Goal: Task Accomplishment & Management: Manage account settings

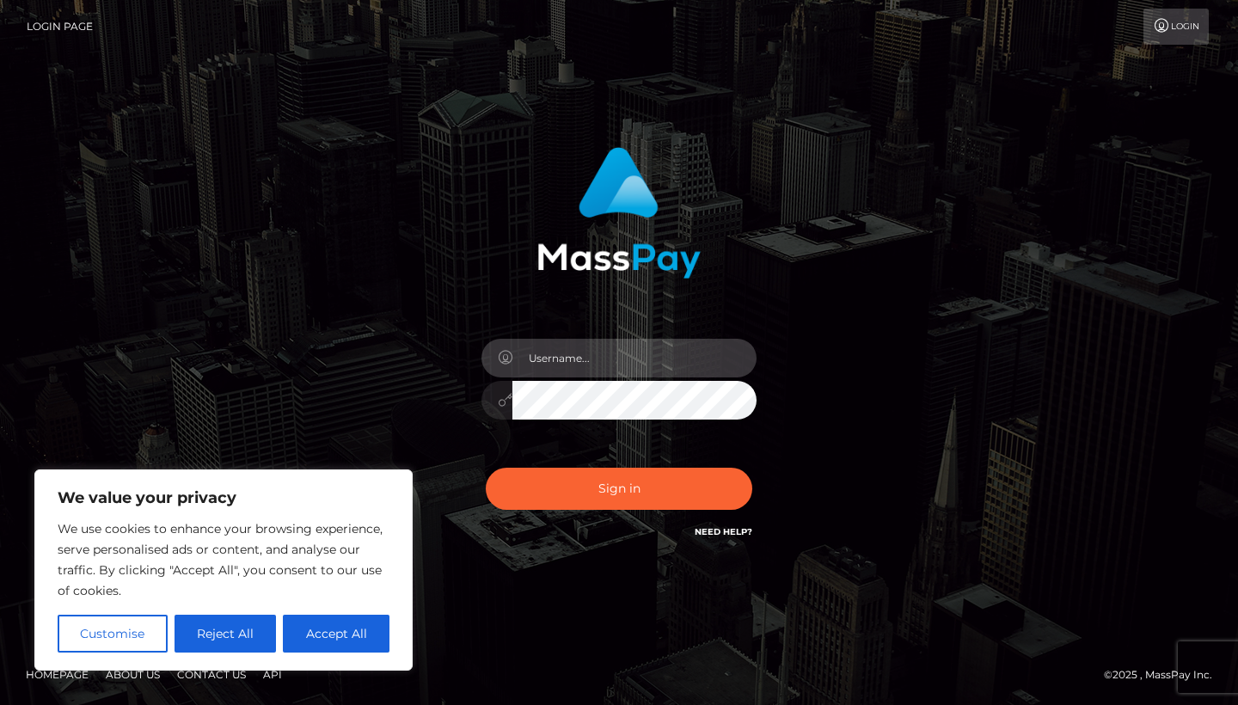
type input "[EMAIL_ADDRESS][DOMAIN_NAME]"
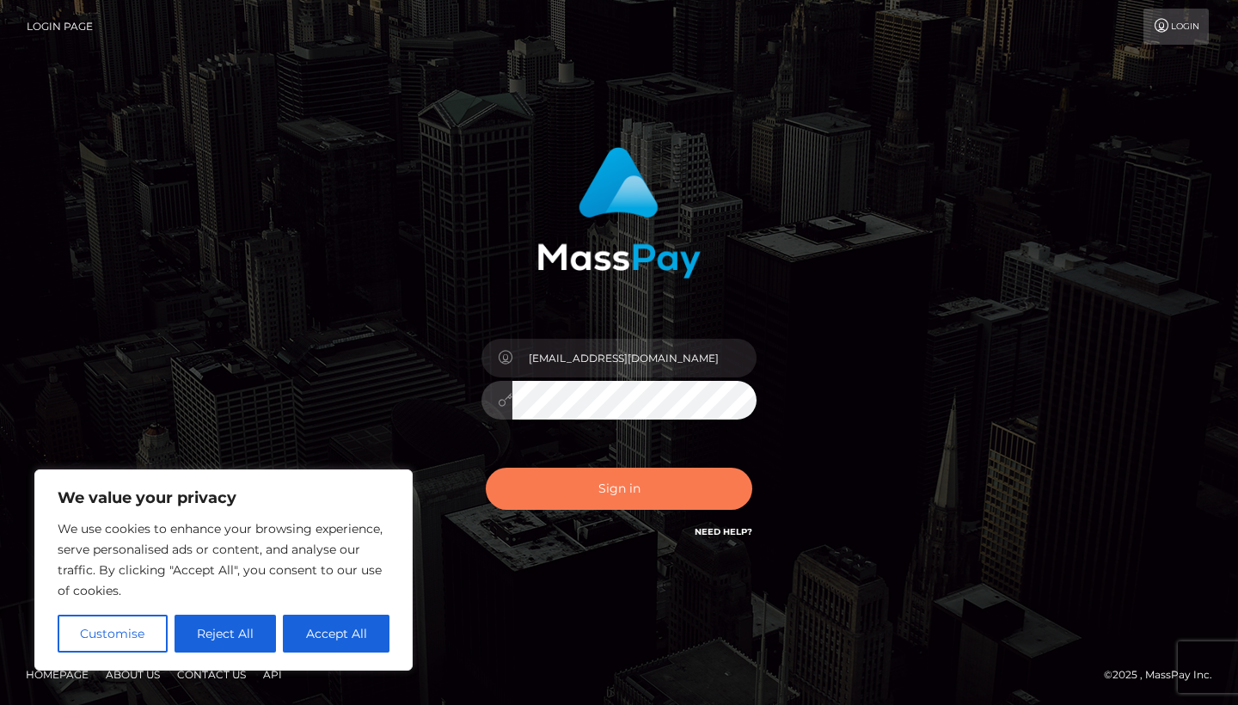
click at [575, 491] on button "Sign in" at bounding box center [619, 489] width 266 height 42
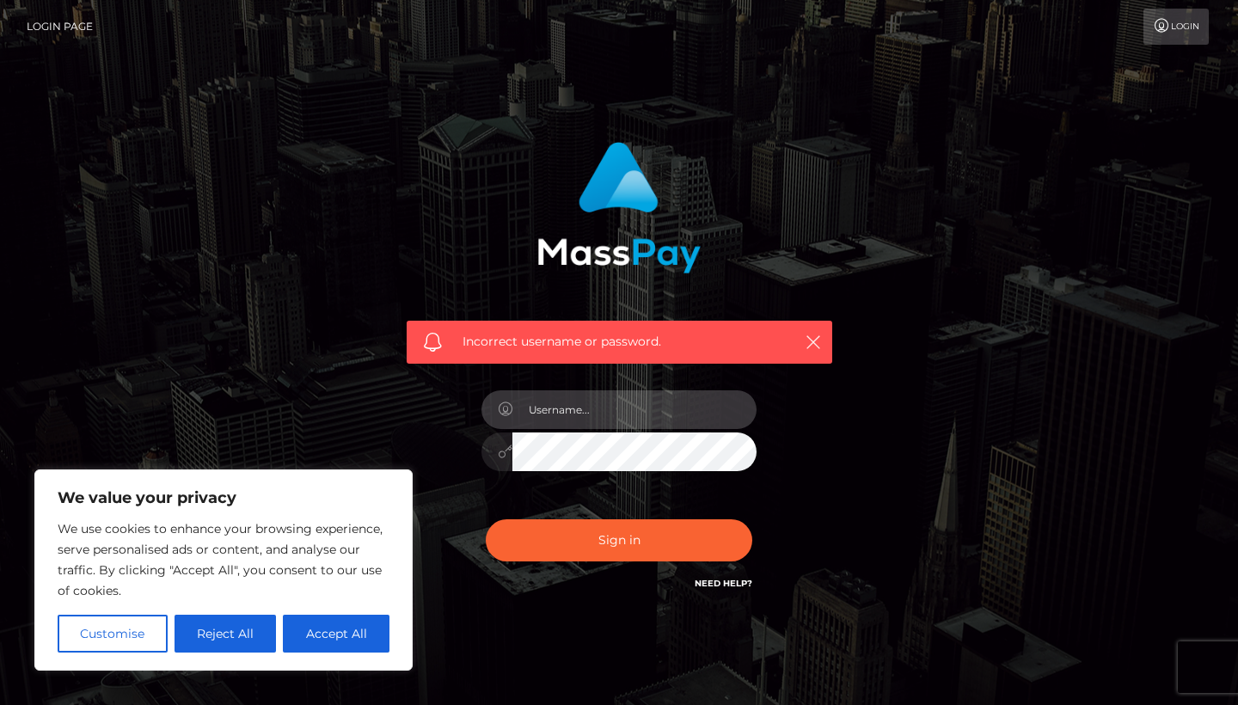
type input "[EMAIL_ADDRESS][DOMAIN_NAME]"
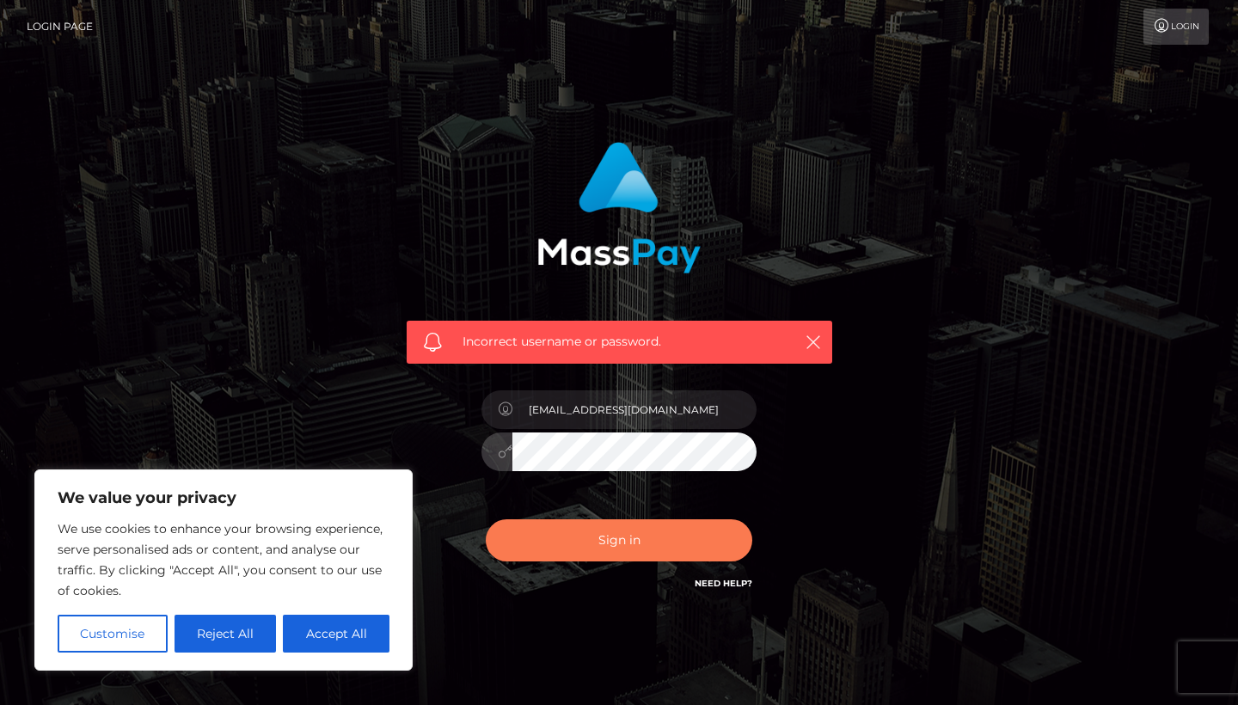
click at [623, 553] on button "Sign in" at bounding box center [619, 540] width 266 height 42
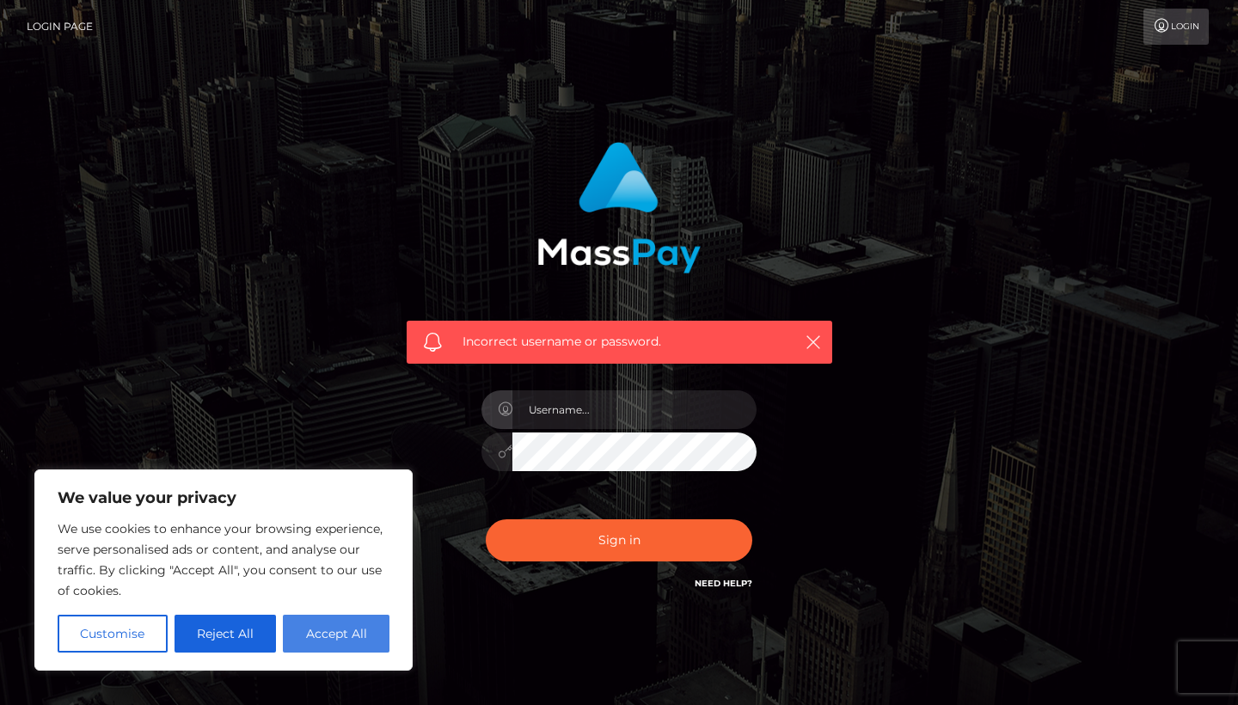
click at [352, 641] on button "Accept All" at bounding box center [336, 634] width 107 height 38
checkbox input "true"
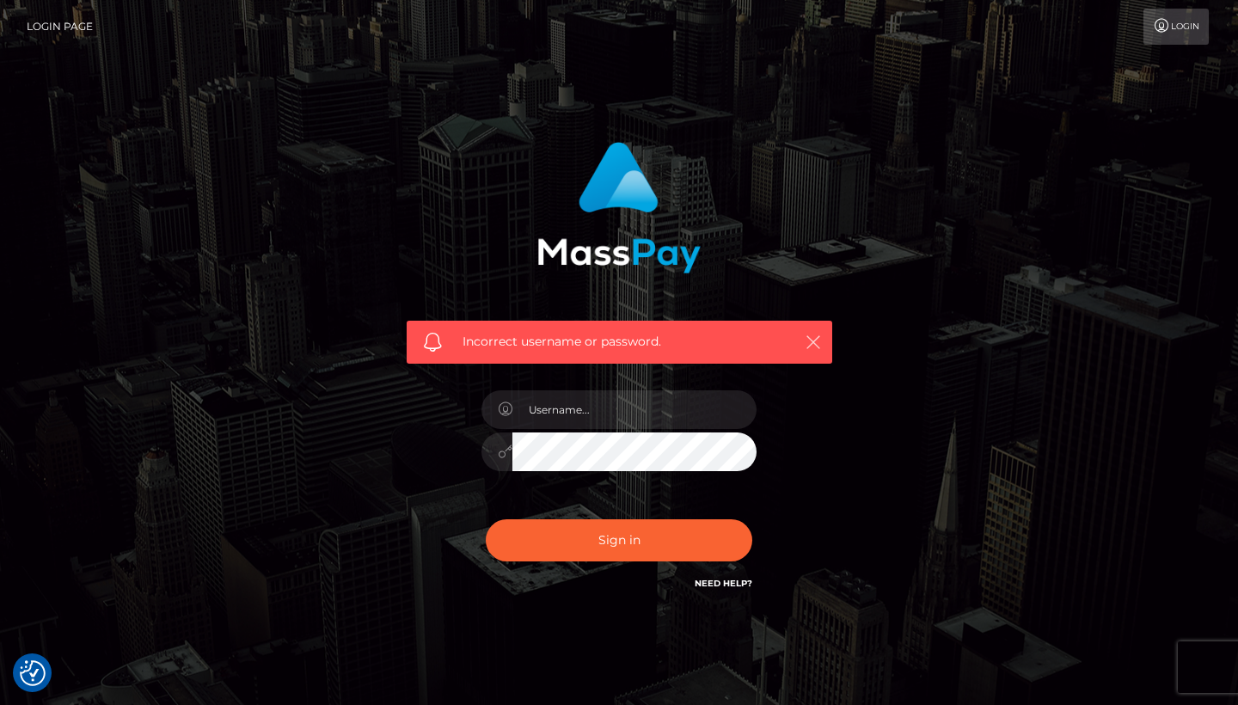
click at [811, 333] on icon "button" at bounding box center [812, 341] width 17 height 17
click at [815, 333] on icon "button" at bounding box center [812, 341] width 17 height 17
click at [812, 337] on icon "button" at bounding box center [812, 341] width 17 height 17
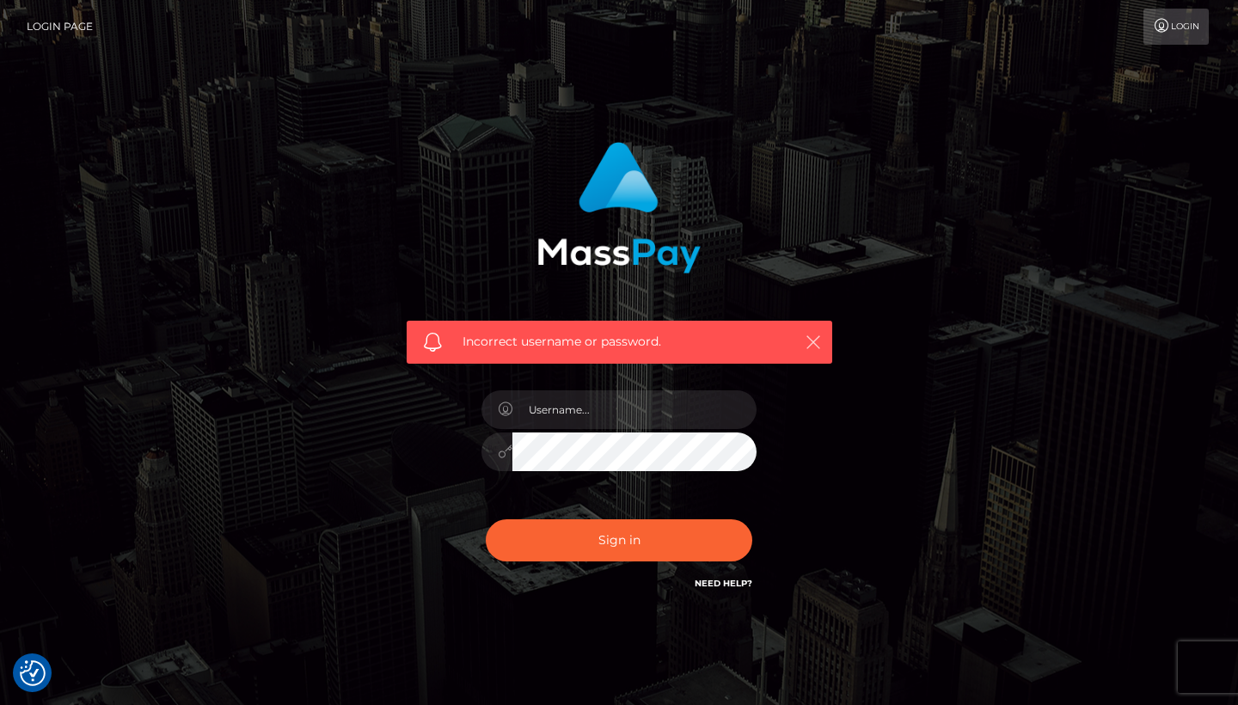
click at [812, 337] on icon "button" at bounding box center [812, 341] width 17 height 17
click at [592, 412] on input "text" at bounding box center [634, 409] width 244 height 39
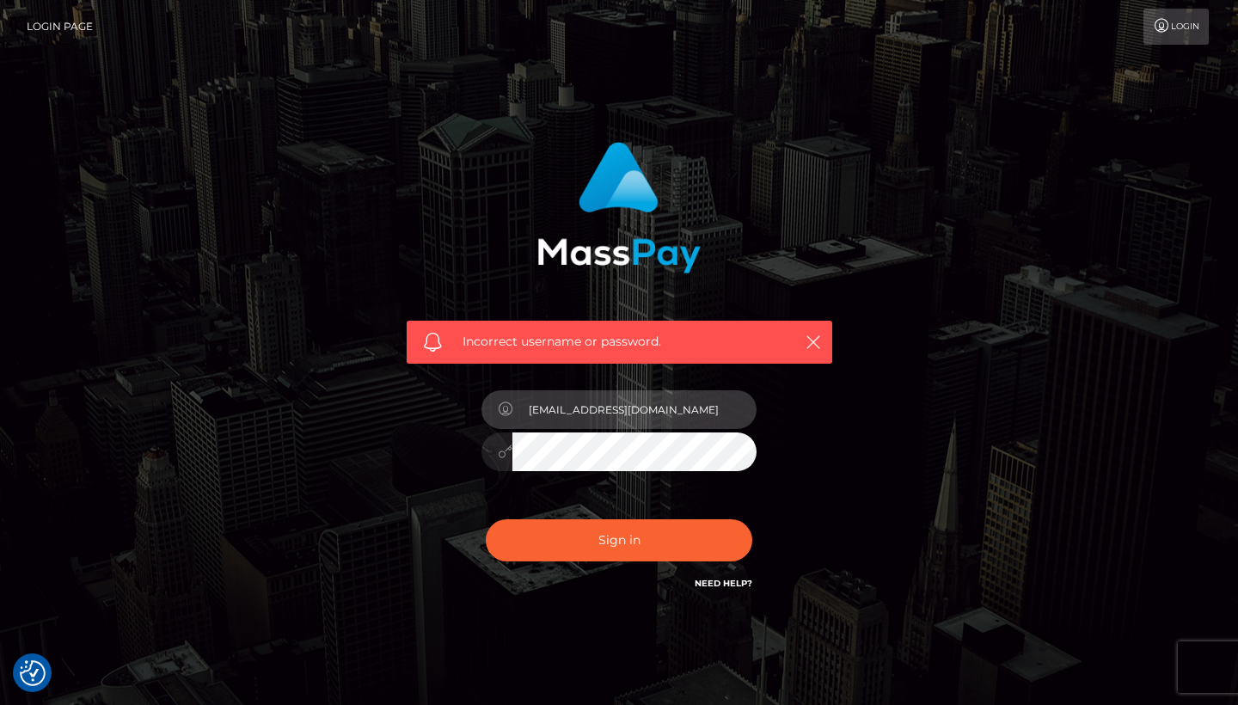
type input "kiss.of.neoteny@gmail.com"
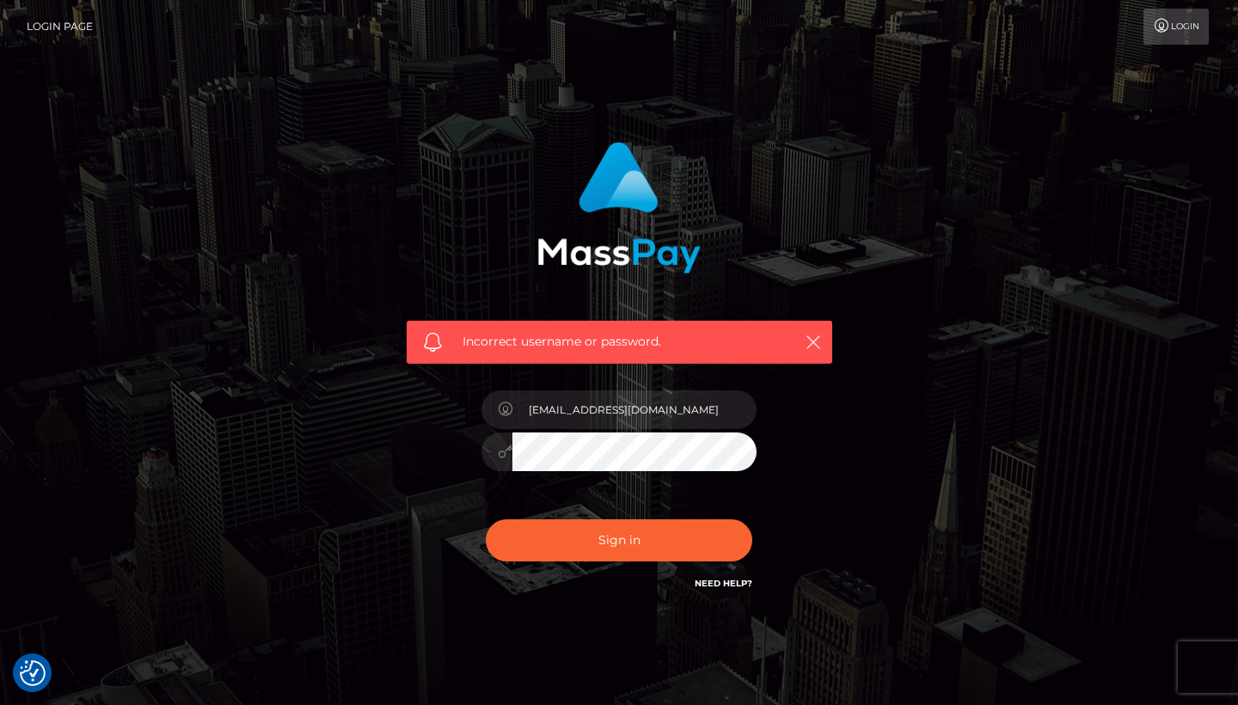
click at [835, 460] on div "Incorrect username or password. kiss.of.neoteny@gmail.com" at bounding box center [619, 367] width 451 height 477
click at [502, 449] on icon at bounding box center [505, 451] width 15 height 14
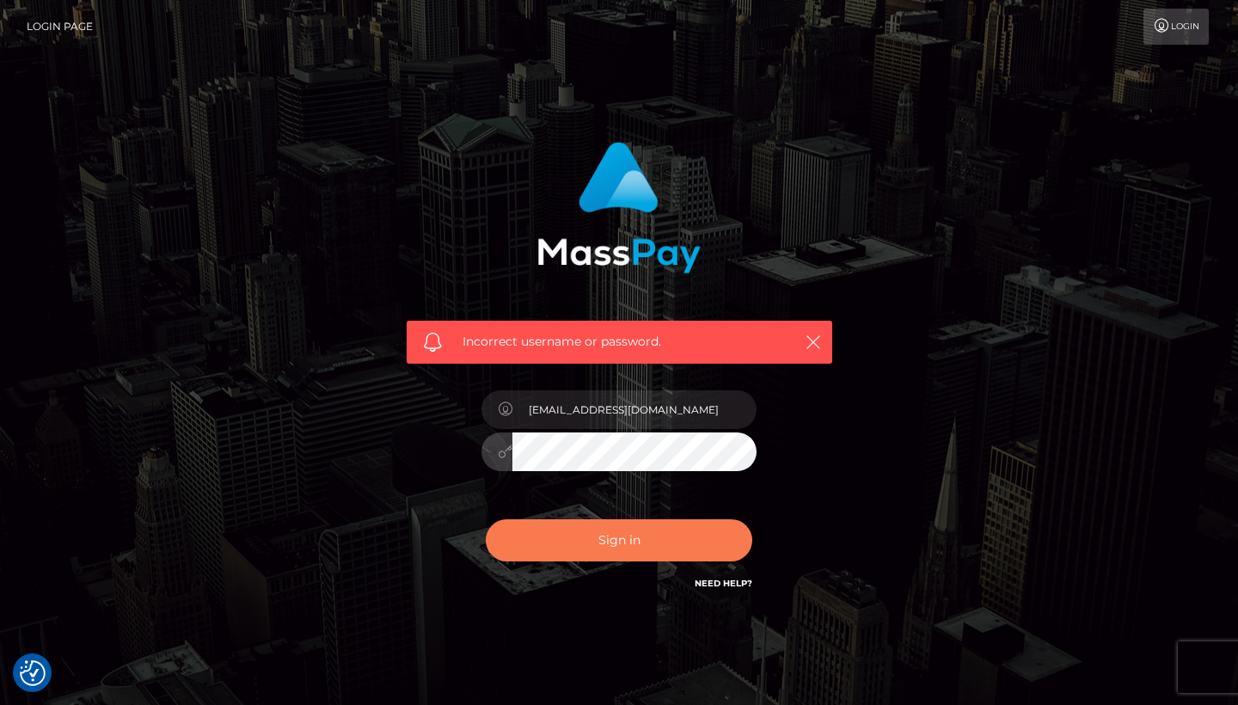
click at [555, 541] on button "Sign in" at bounding box center [619, 540] width 266 height 42
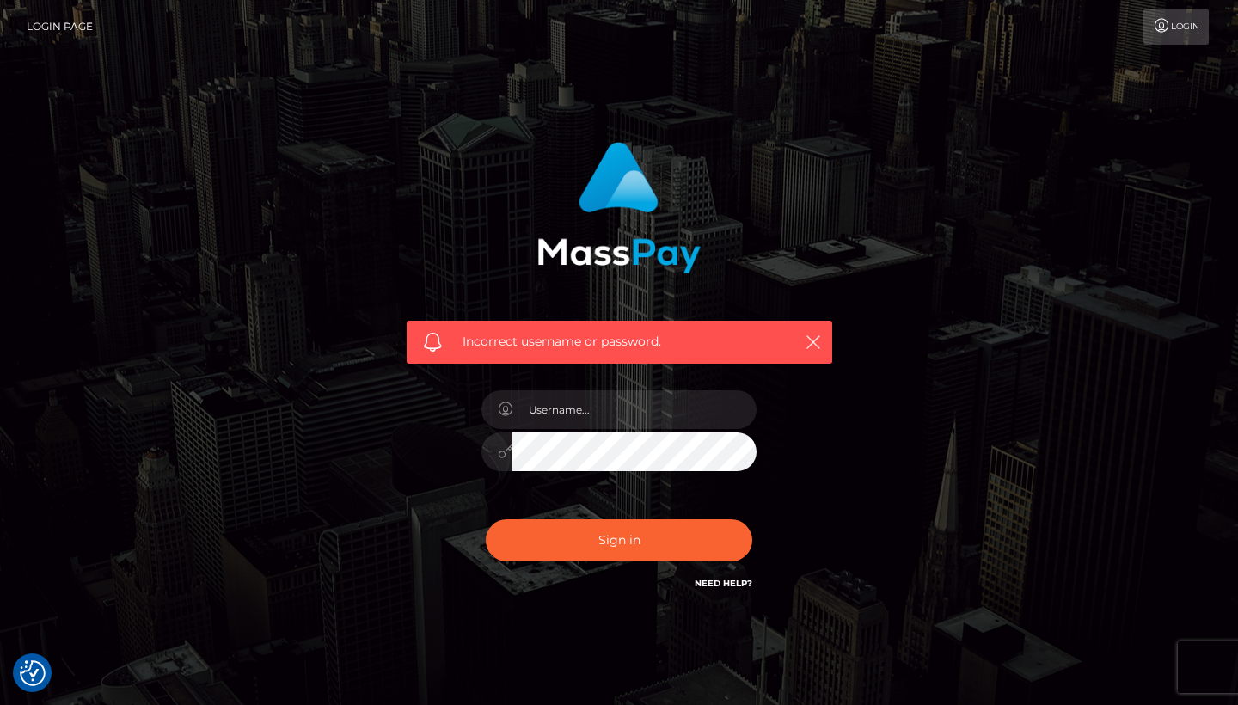
click at [432, 588] on div "Incorrect username or password." at bounding box center [619, 367] width 451 height 477
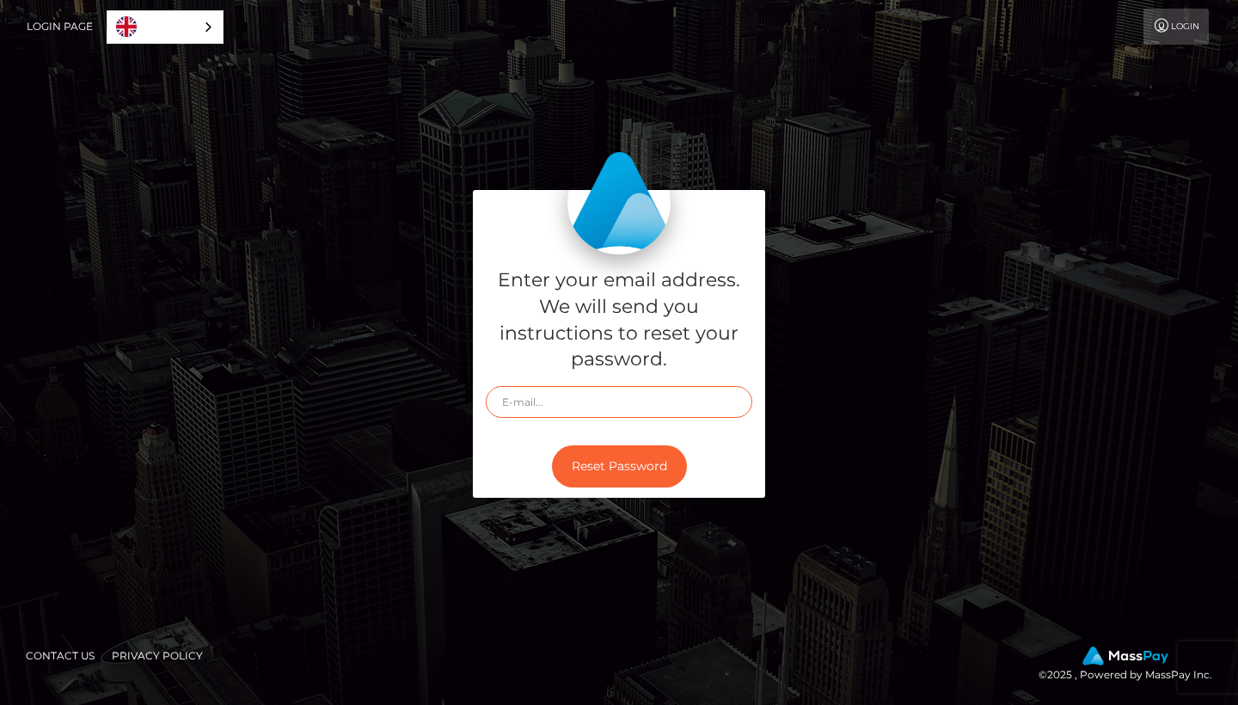
type input "[EMAIL_ADDRESS][DOMAIN_NAME]"
click at [632, 457] on button "Reset Password" at bounding box center [619, 466] width 135 height 42
